Goal: Task Accomplishment & Management: Use online tool/utility

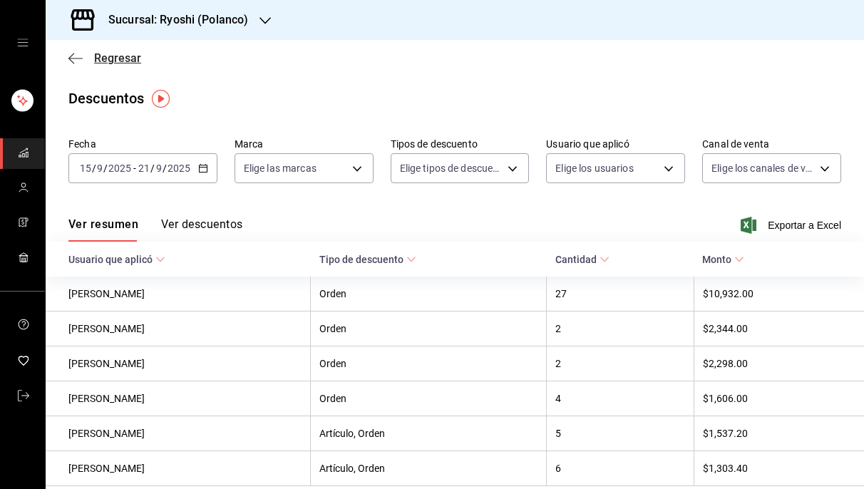
click at [72, 55] on icon "button" at bounding box center [71, 58] width 6 height 11
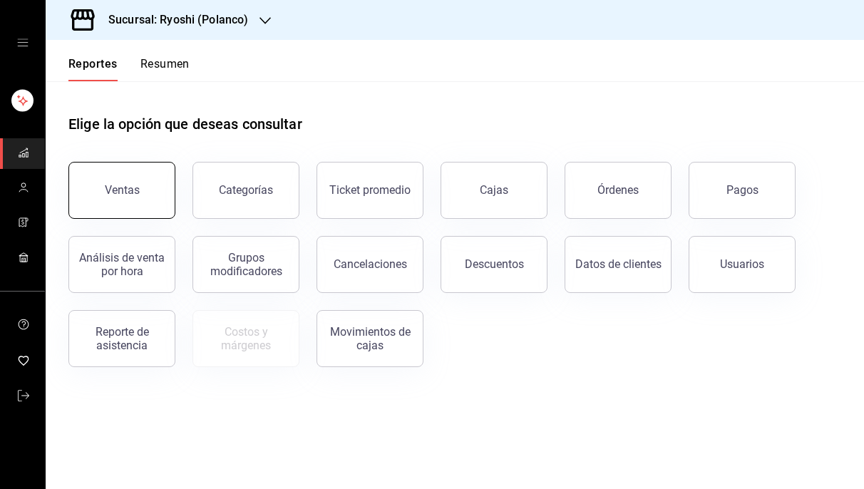
click at [124, 187] on div "Ventas" at bounding box center [122, 190] width 35 height 14
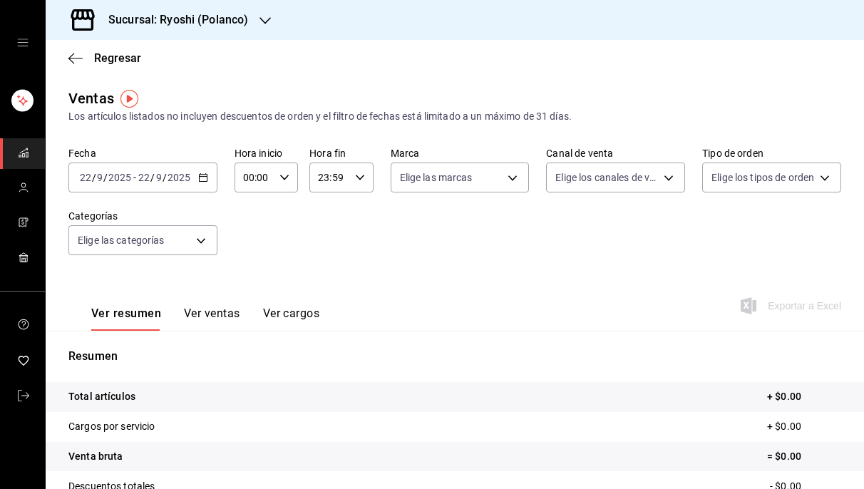
click at [204, 172] on div "[DATE] [DATE] - [DATE] [DATE]" at bounding box center [142, 177] width 149 height 30
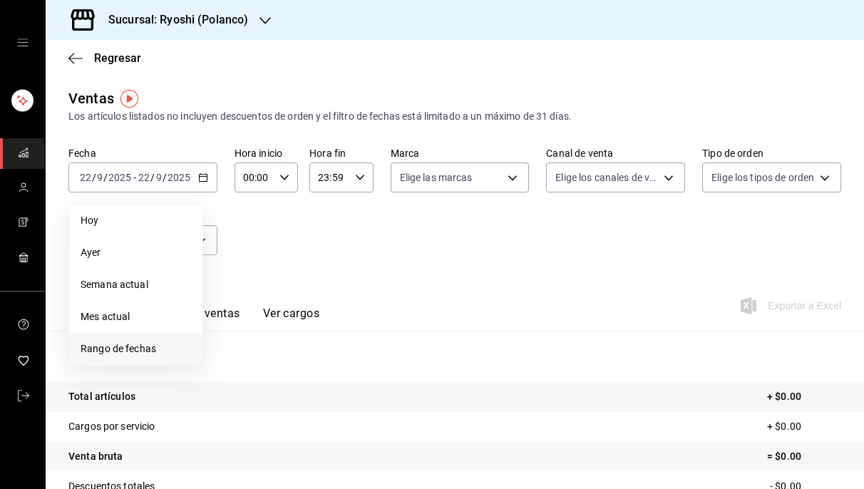
click at [133, 351] on span "Rango de fechas" at bounding box center [136, 348] width 110 height 15
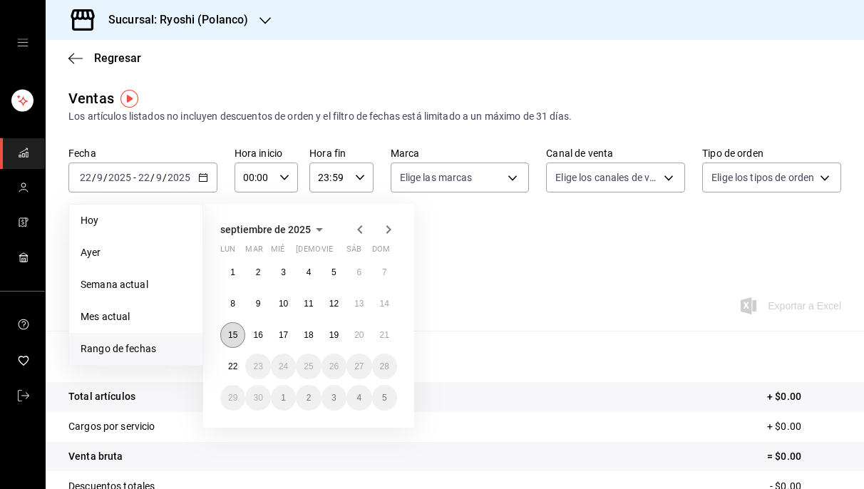
click at [231, 336] on abbr "15" at bounding box center [232, 335] width 9 height 10
click at [385, 319] on div "1 2 3 4 5 6 7 8 9 10 11 12 13 14 15 16 17 18 19 20 21 22 23 24 25 26 27 28 29 3…" at bounding box center [308, 334] width 177 height 151
click at [386, 334] on abbr "21" at bounding box center [384, 335] width 9 height 10
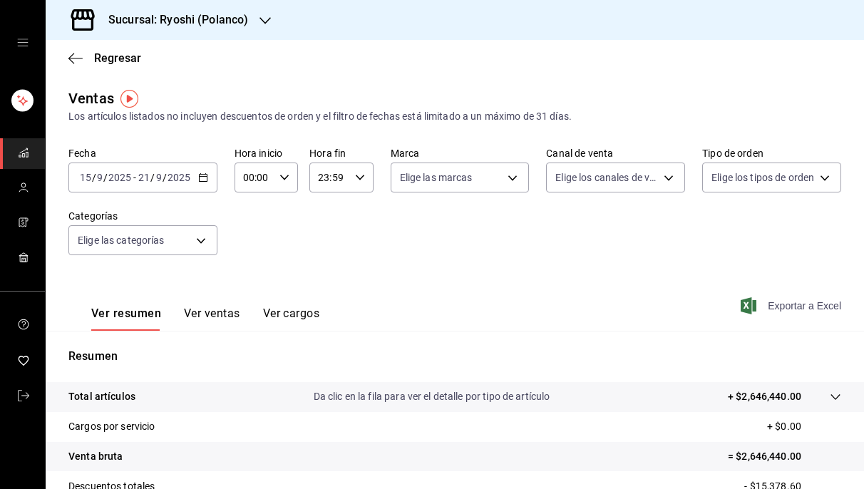
click at [767, 304] on span "Exportar a Excel" at bounding box center [792, 305] width 98 height 17
click at [819, 172] on body "Sucursal: Ryoshi ([PERSON_NAME]) Regresar Ventas Los artículos listados no incl…" at bounding box center [432, 244] width 864 height 489
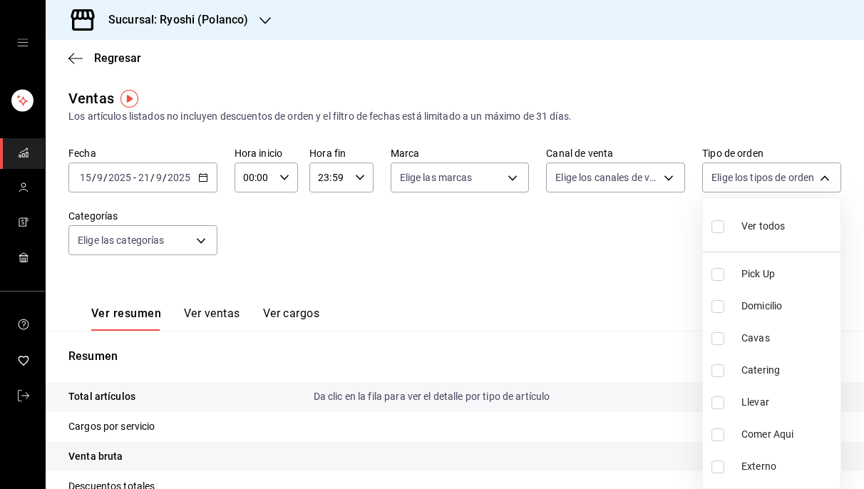
click at [668, 173] on div at bounding box center [432, 244] width 864 height 489
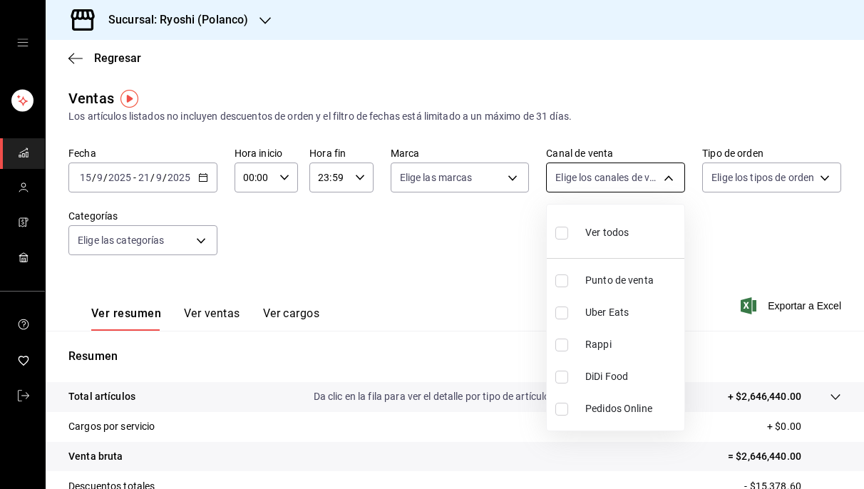
click at [668, 173] on body "Sucursal: Ryoshi ([PERSON_NAME]) Regresar Ventas Los artículos listados no incl…" at bounding box center [432, 244] width 864 height 489
click at [559, 339] on input "checkbox" at bounding box center [561, 345] width 13 height 13
checkbox input "true"
type input "RAPPI"
click at [712, 329] on div at bounding box center [432, 244] width 864 height 489
